Goal: Information Seeking & Learning: Find specific fact

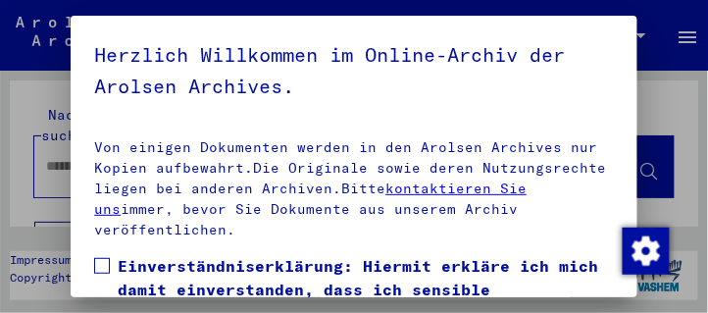
scroll to position [493, 0]
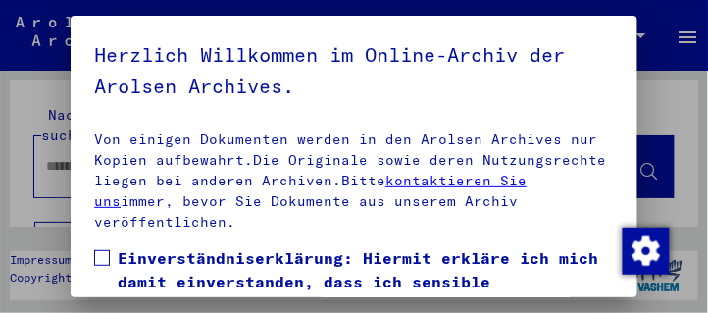
click at [104, 250] on span at bounding box center [102, 258] width 16 height 16
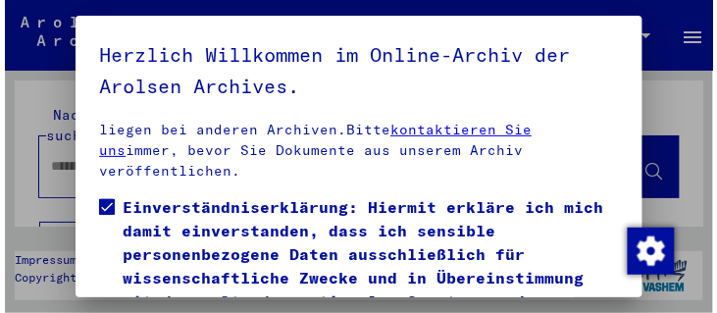
scroll to position [661, 0]
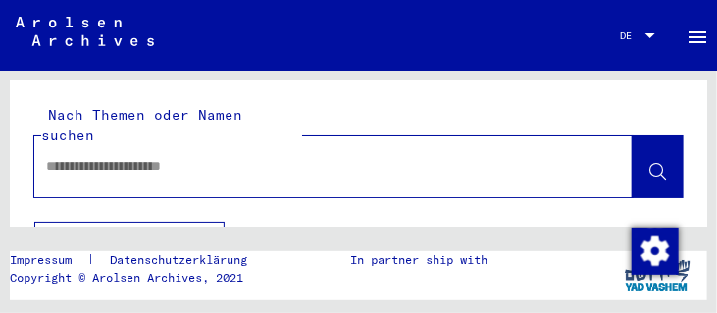
click at [645, 35] on div at bounding box center [650, 35] width 10 height 5
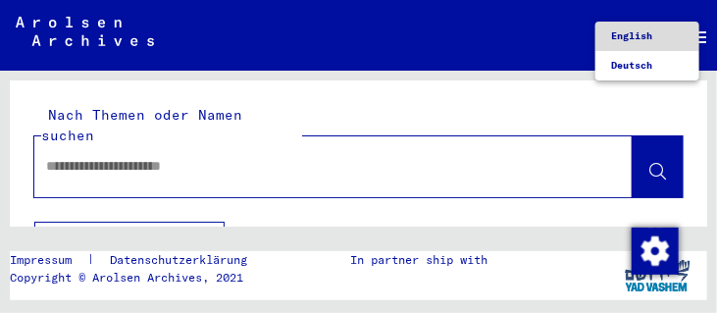
click at [634, 39] on span "English" at bounding box center [631, 35] width 41 height 13
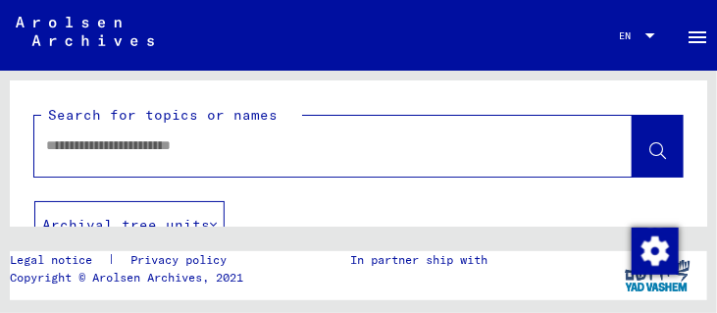
click at [154, 149] on input "text" at bounding box center [315, 145] width 539 height 21
type input "*******"
click at [649, 143] on icon at bounding box center [657, 151] width 17 height 17
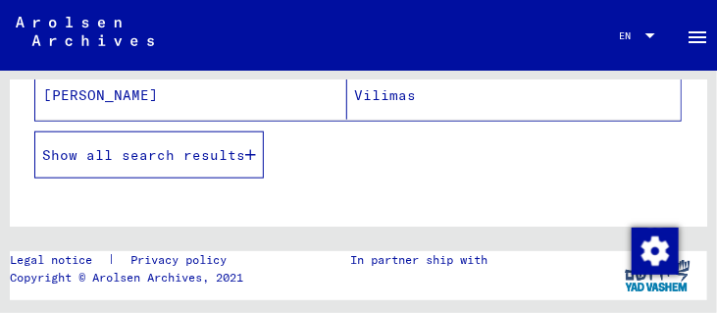
scroll to position [448, 0]
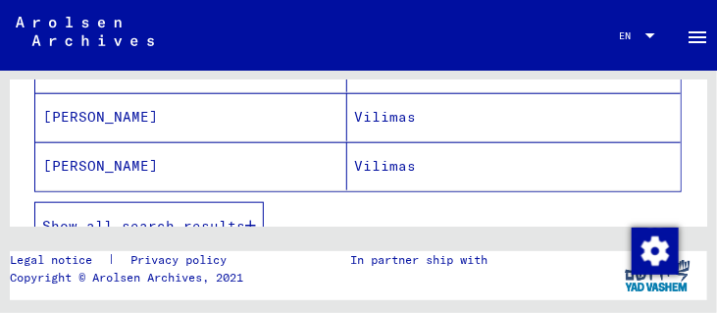
click at [251, 213] on button "Show all search results" at bounding box center [148, 225] width 229 height 47
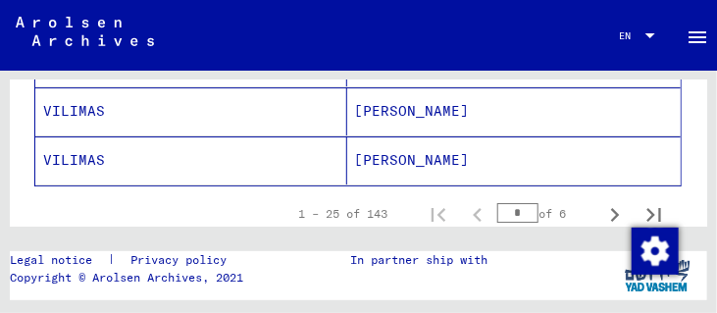
scroll to position [1456, 0]
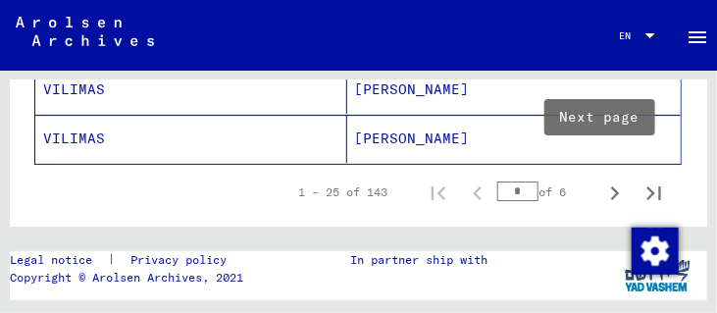
click at [601, 179] on icon "Next page" at bounding box center [614, 192] width 27 height 27
type input "*"
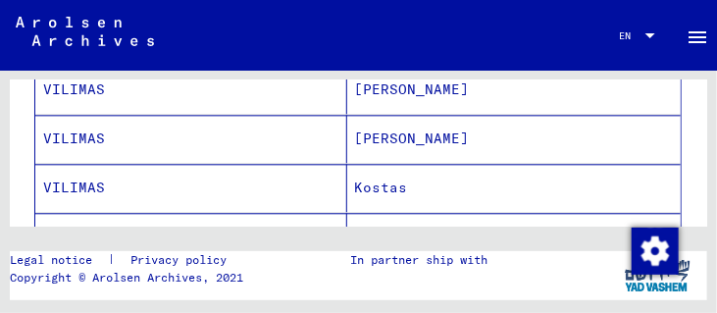
scroll to position [1008, 0]
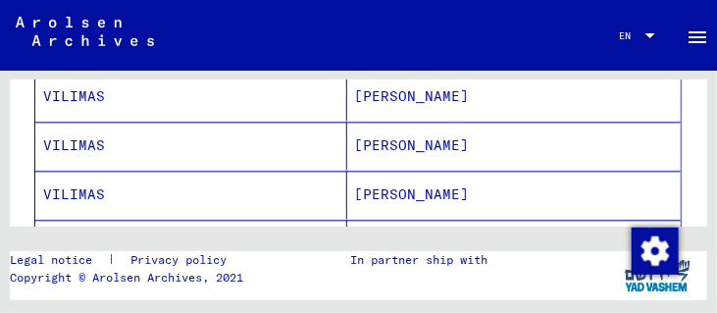
click at [376, 140] on mat-cell "[PERSON_NAME]" at bounding box center [514, 146] width 334 height 48
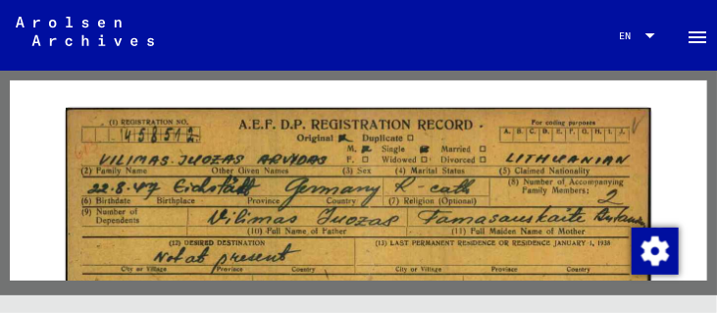
scroll to position [335, 0]
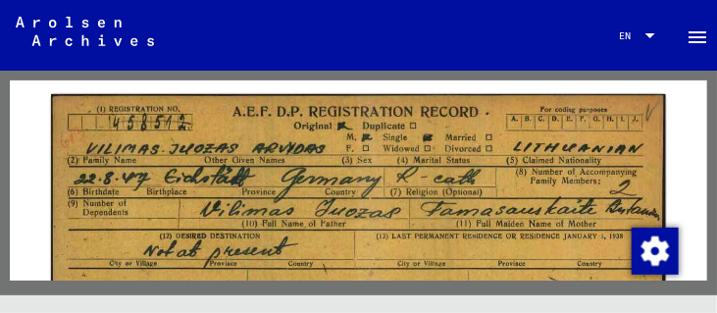
drag, startPoint x: 310, startPoint y: 122, endPoint x: 247, endPoint y: 115, distance: 63.1
click at [247, 115] on img at bounding box center [358, 290] width 615 height 393
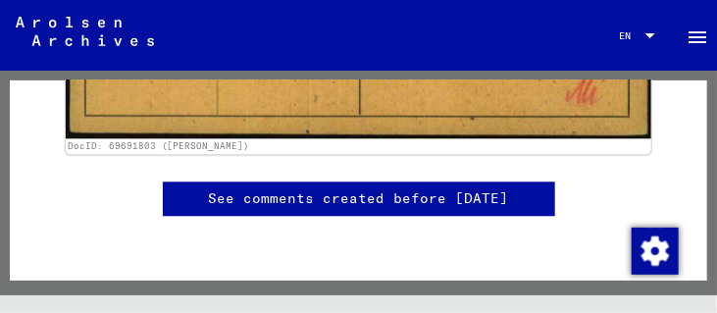
scroll to position [1120, 0]
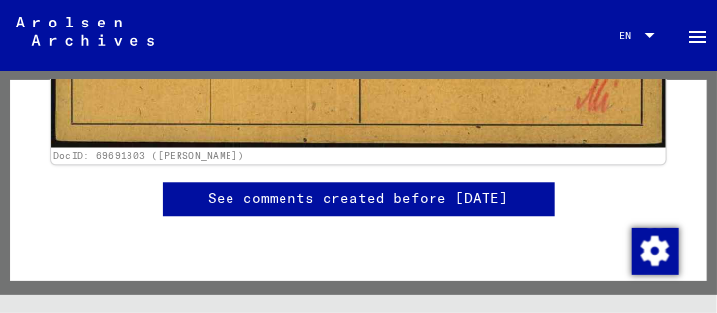
click at [213, 150] on link "DocID: 69691803 ([PERSON_NAME])" at bounding box center [148, 156] width 191 height 12
